Goal: Information Seeking & Learning: Learn about a topic

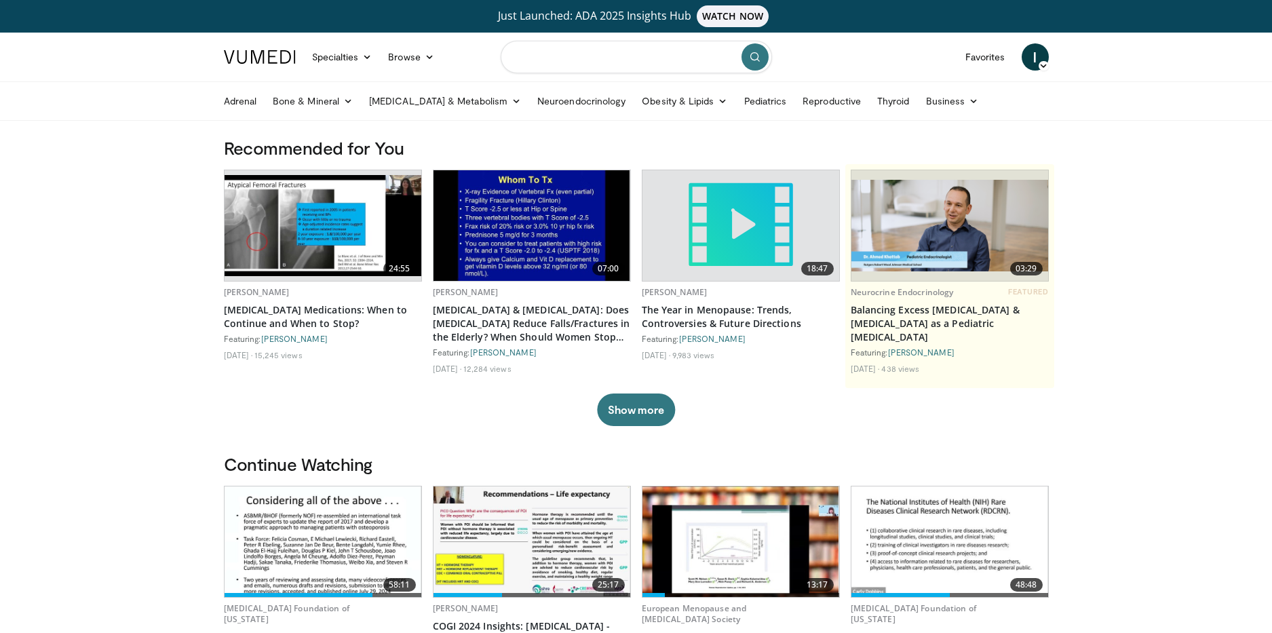
click at [589, 63] on input "Search topics, interventions" at bounding box center [636, 57] width 271 height 33
type input "**********"
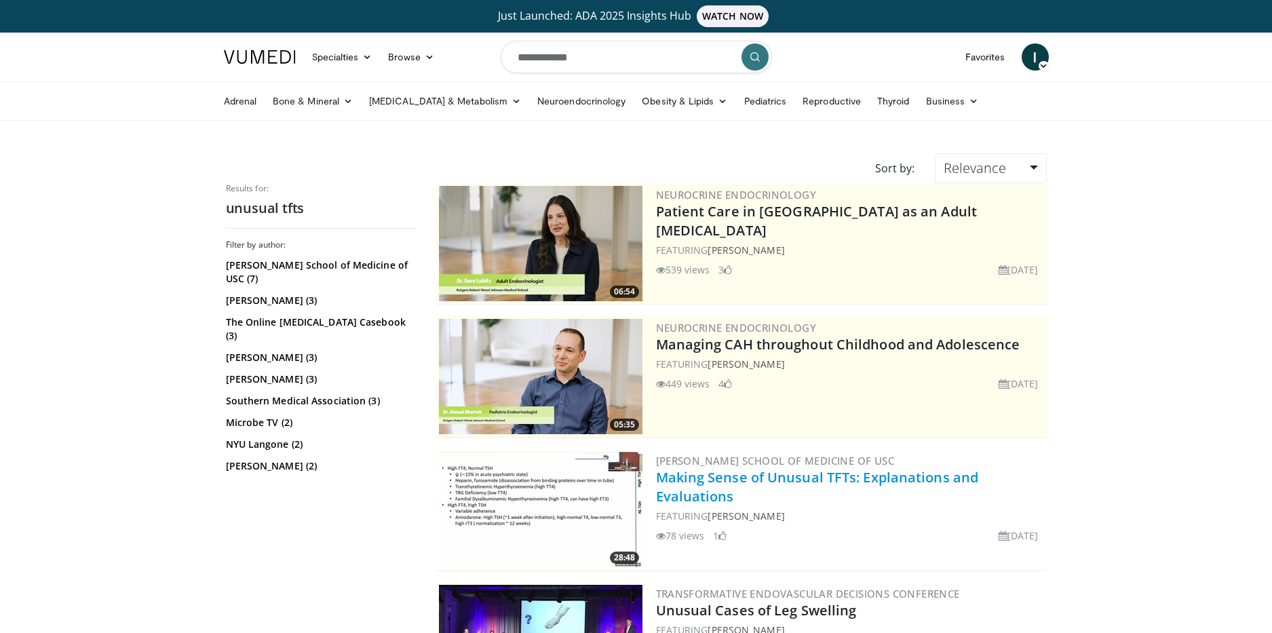
click at [800, 476] on link "Making Sense of Unusual TFTs: Explanations and Evaluations" at bounding box center [817, 486] width 323 height 37
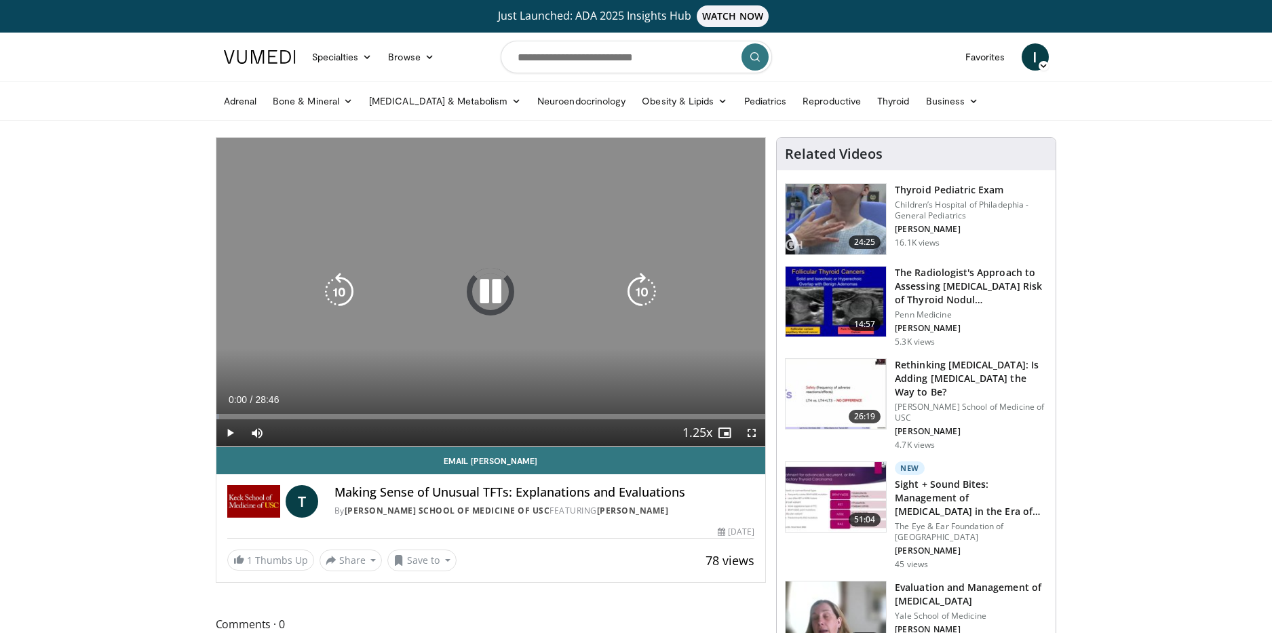
click at [495, 286] on icon "Video Player" at bounding box center [490, 292] width 38 height 38
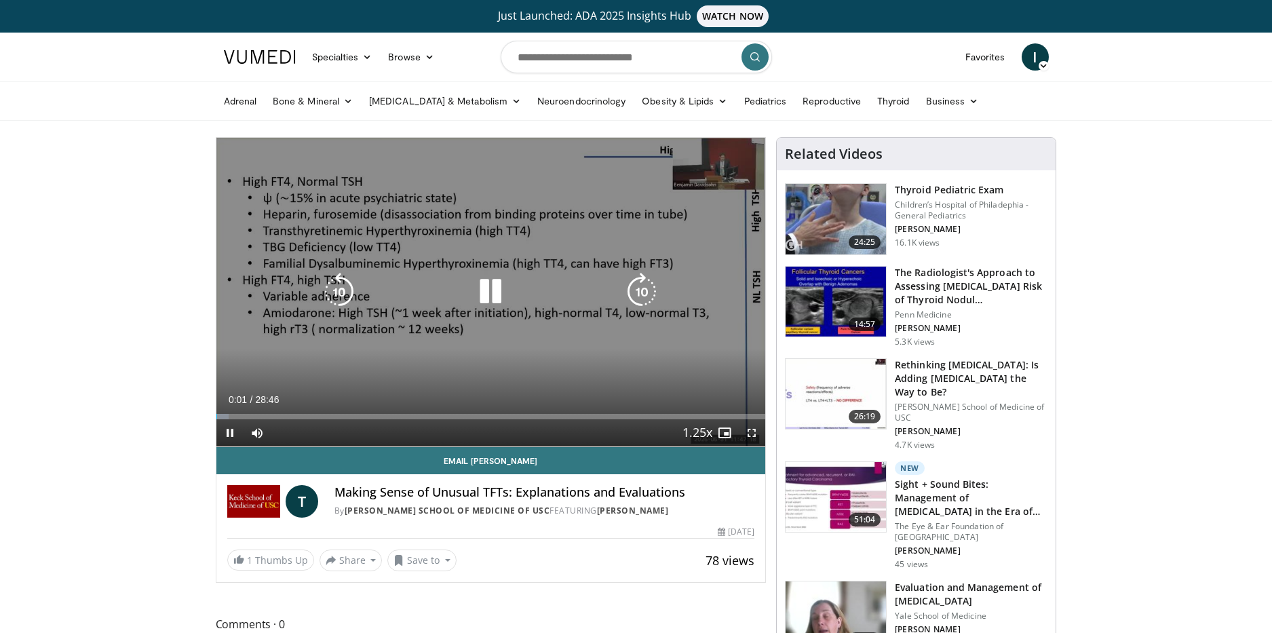
click at [497, 294] on icon "Video Player" at bounding box center [490, 292] width 38 height 38
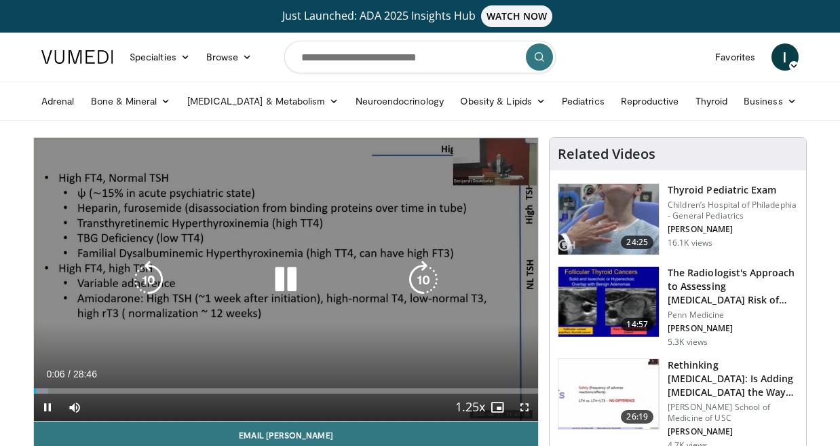
click at [284, 286] on icon "Video Player" at bounding box center [286, 279] width 38 height 38
